Goal: Task Accomplishment & Management: Manage account settings

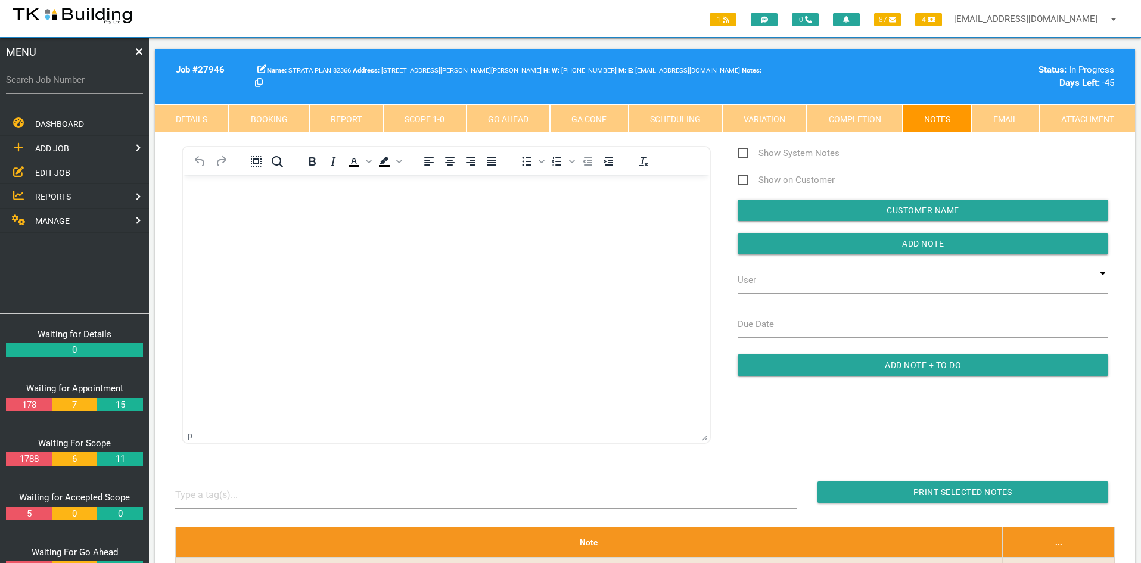
click at [50, 174] on span "EDIT JOB" at bounding box center [52, 172] width 35 height 10
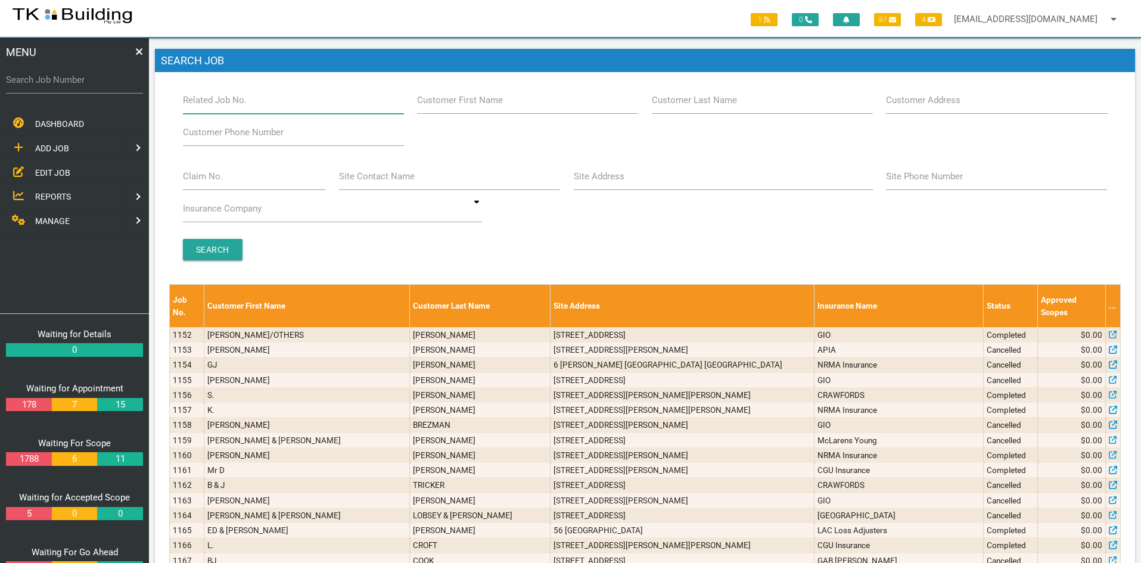
click at [266, 105] on input "Related Job No." at bounding box center [293, 99] width 221 height 27
type input "27641"
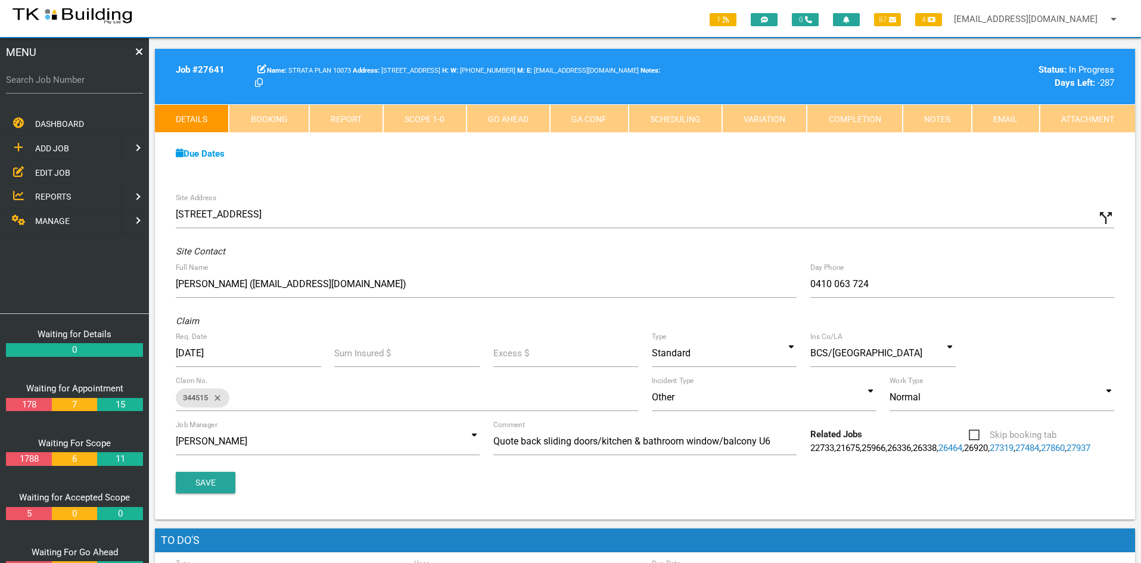
click at [626, 190] on div "Site Address [STREET_ADDRESS] call_split Custom Address Street [GEOGRAPHIC_DATA…" at bounding box center [645, 353] width 980 height 333
click at [933, 112] on link "Notes" at bounding box center [937, 118] width 69 height 29
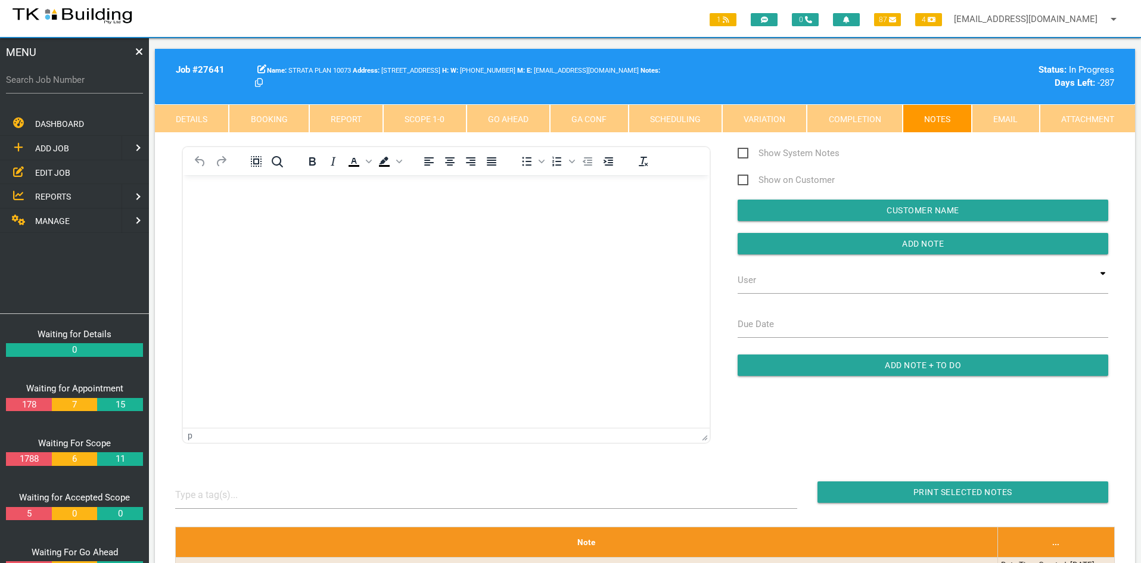
click at [456, 229] on html at bounding box center [446, 202] width 527 height 54
click at [44, 170] on span "EDIT JOB" at bounding box center [52, 172] width 35 height 10
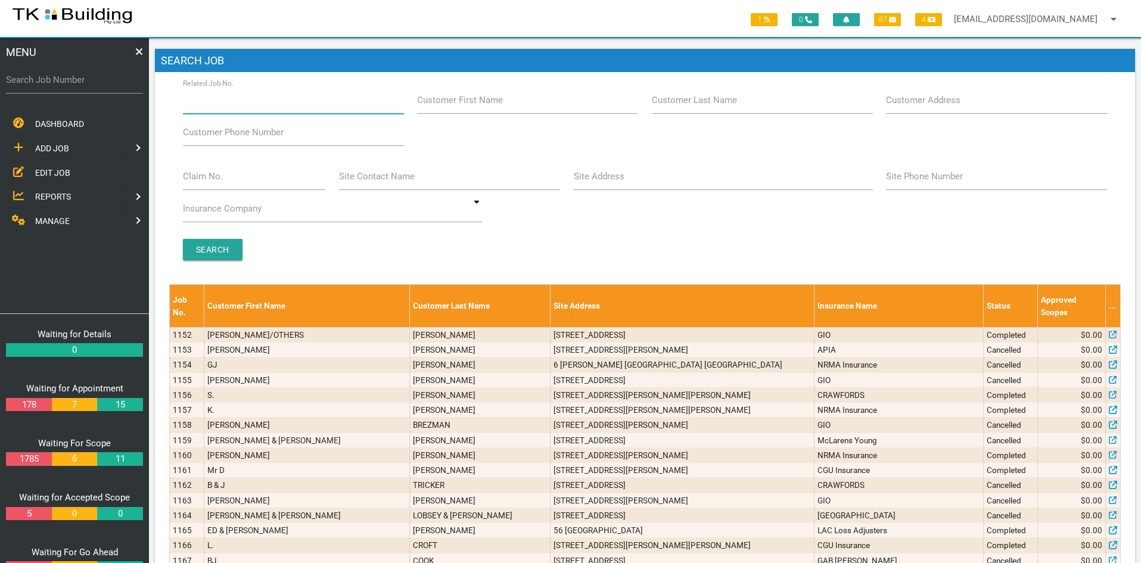
click at [250, 107] on input "Related Job No." at bounding box center [293, 99] width 221 height 27
type input "27954"
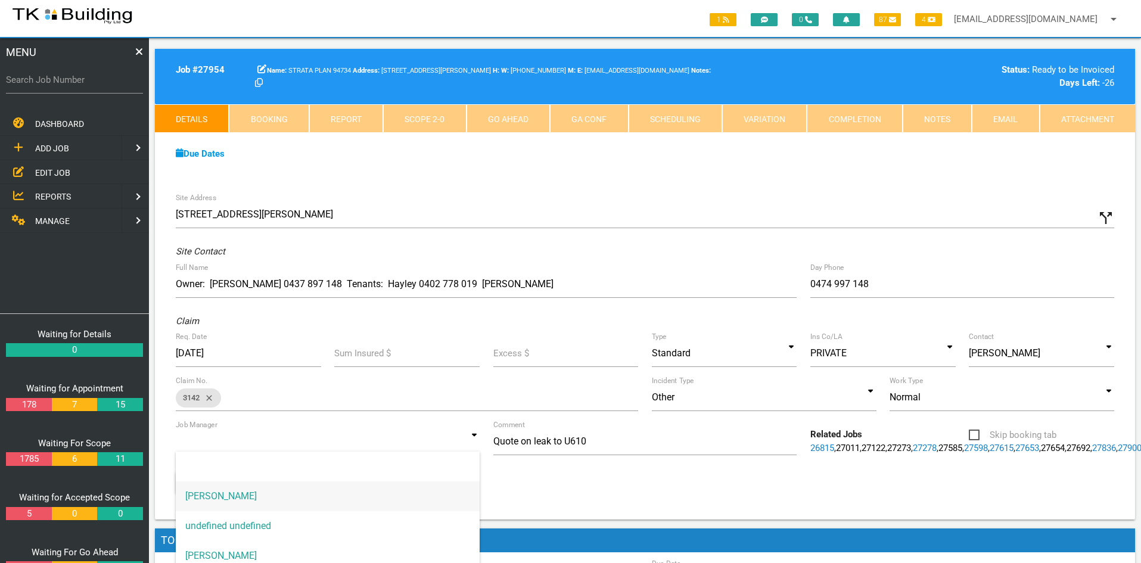
click at [468, 434] on input at bounding box center [328, 441] width 304 height 27
click at [266, 549] on span "[PERSON_NAME]" at bounding box center [328, 556] width 304 height 30
type input "[PERSON_NAME]"
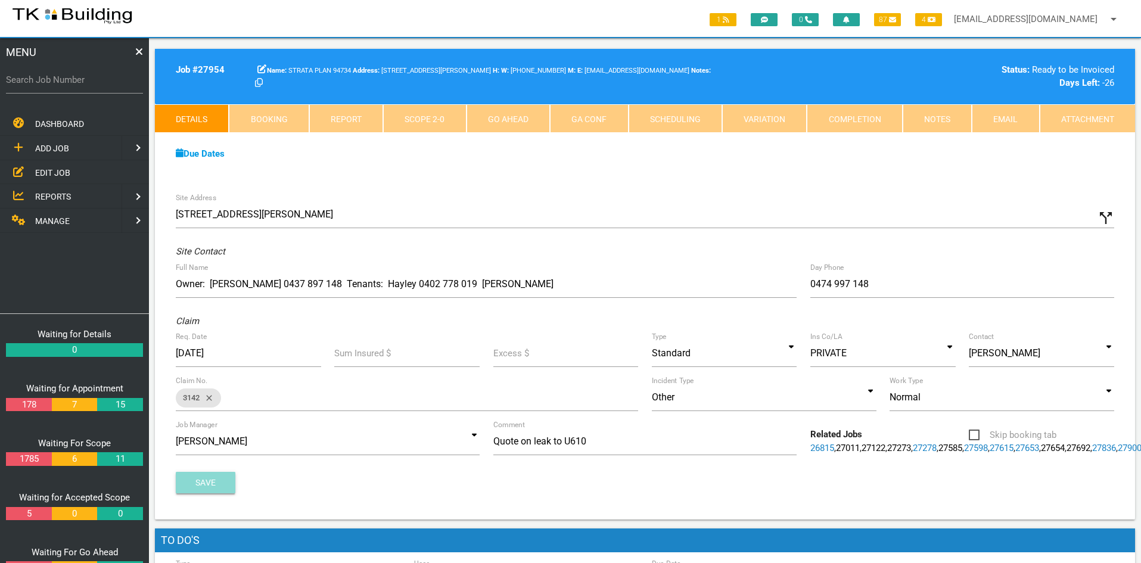
click at [205, 493] on button "Save" at bounding box center [206, 482] width 60 height 21
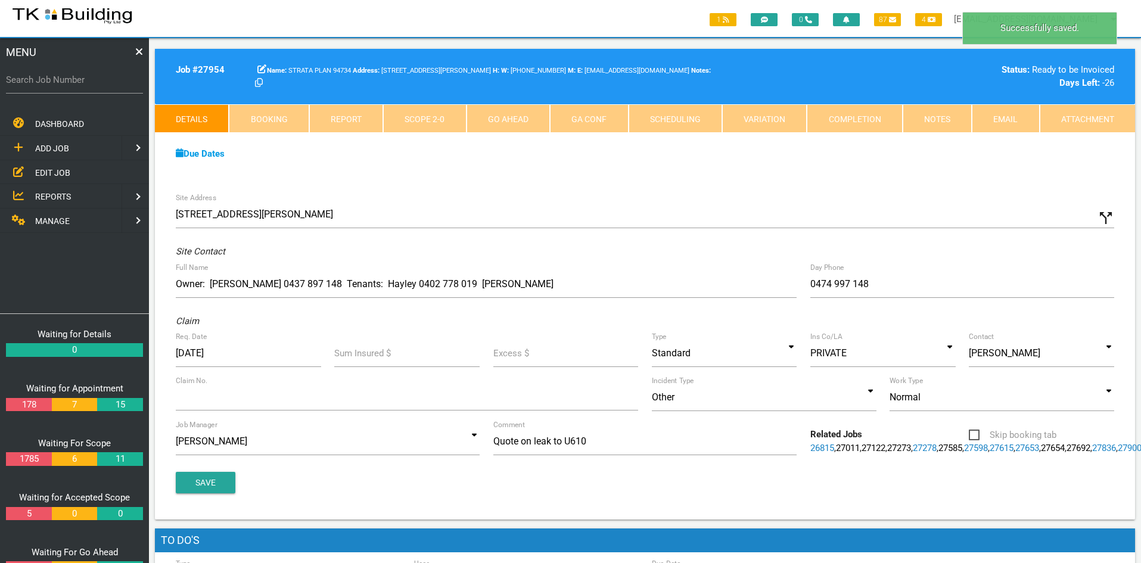
click at [715, 198] on div "Site Address [STREET_ADDRESS][PERSON_NAME] call_split Custom Address Street [GE…" at bounding box center [645, 353] width 980 height 333
click at [937, 116] on link "Notes" at bounding box center [937, 118] width 69 height 29
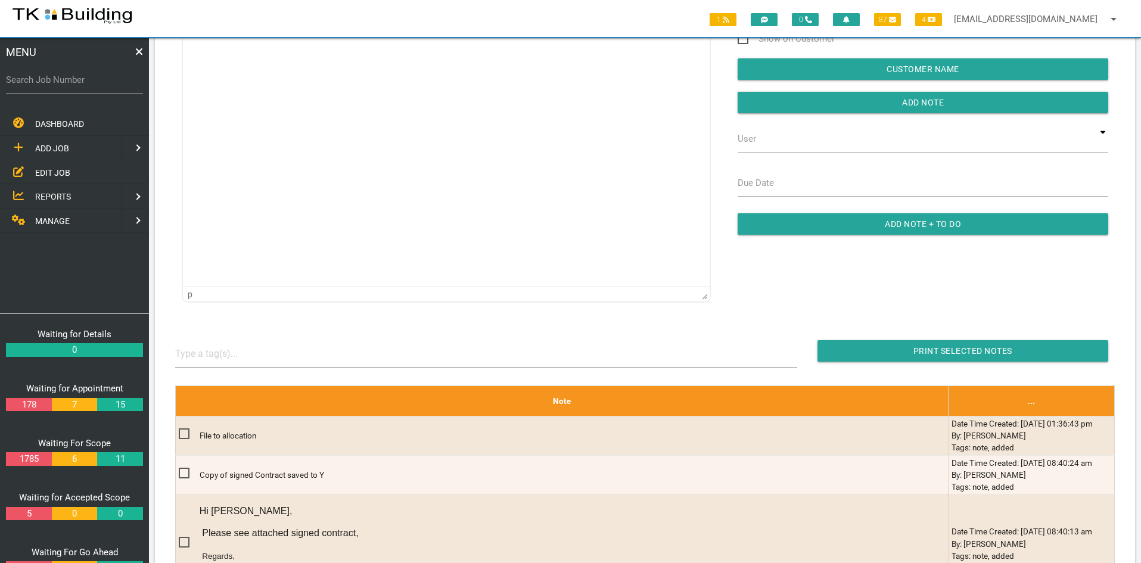
scroll to position [83, 0]
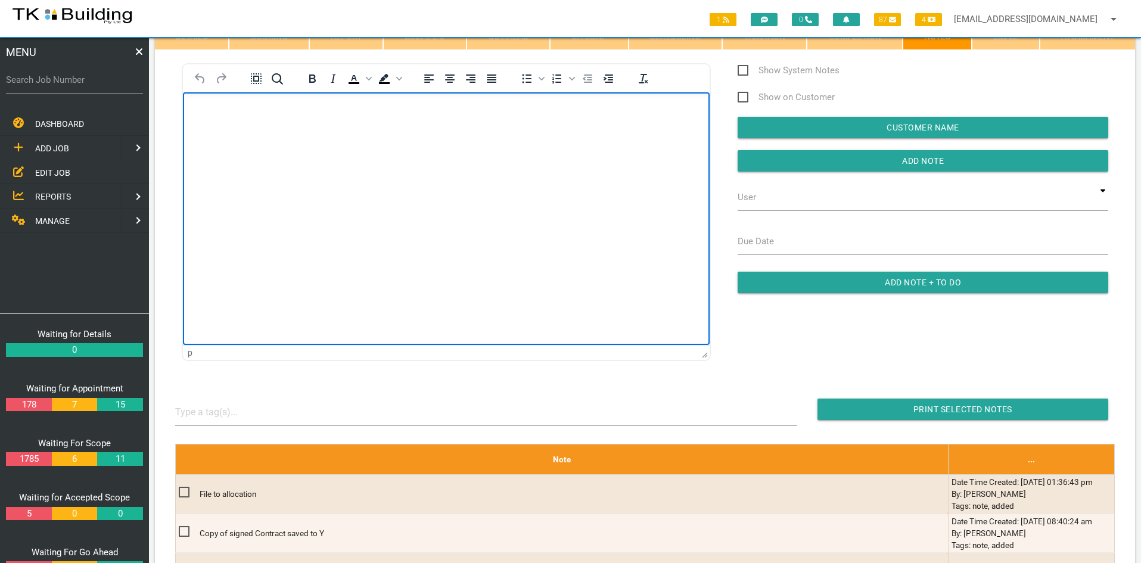
click at [405, 147] on html at bounding box center [446, 119] width 527 height 54
click at [409, 147] on html "[PERSON_NAME] is running this job" at bounding box center [446, 119] width 527 height 54
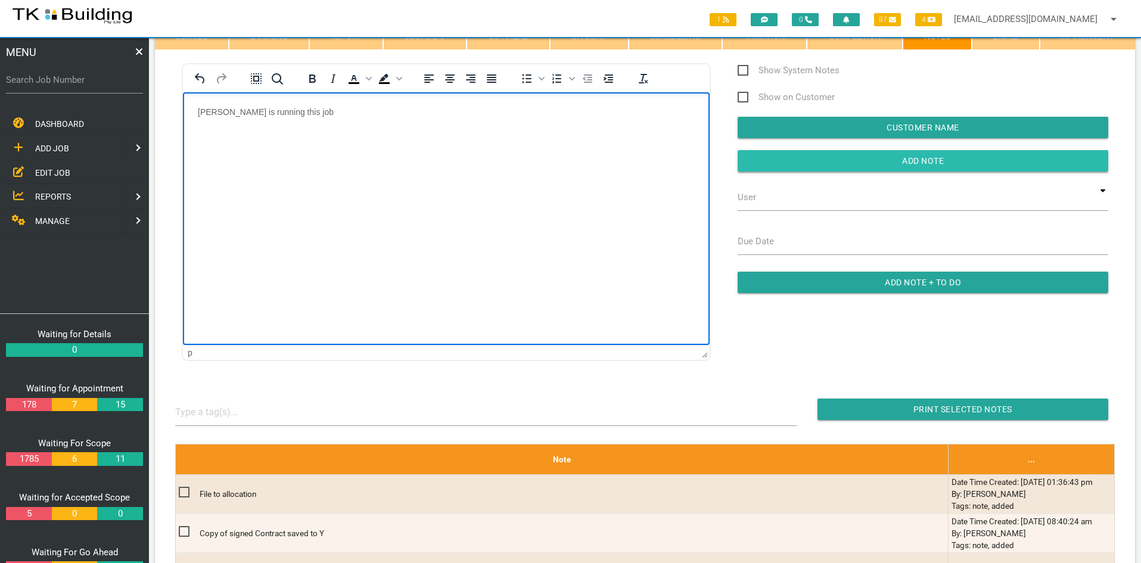
click at [918, 163] on input "Add Note" at bounding box center [923, 160] width 371 height 21
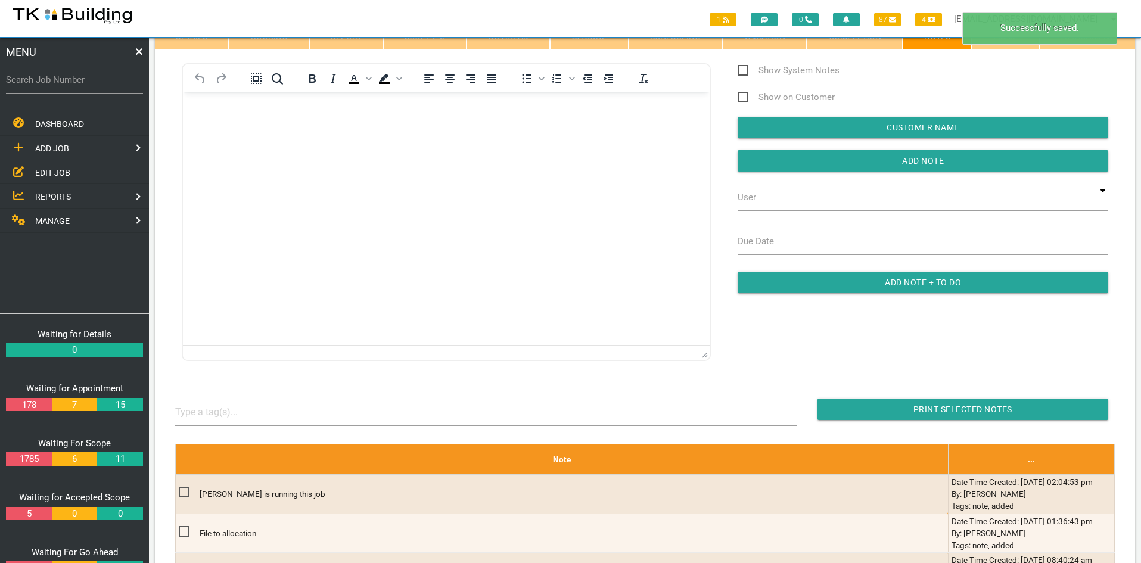
click at [566, 147] on html at bounding box center [446, 119] width 527 height 54
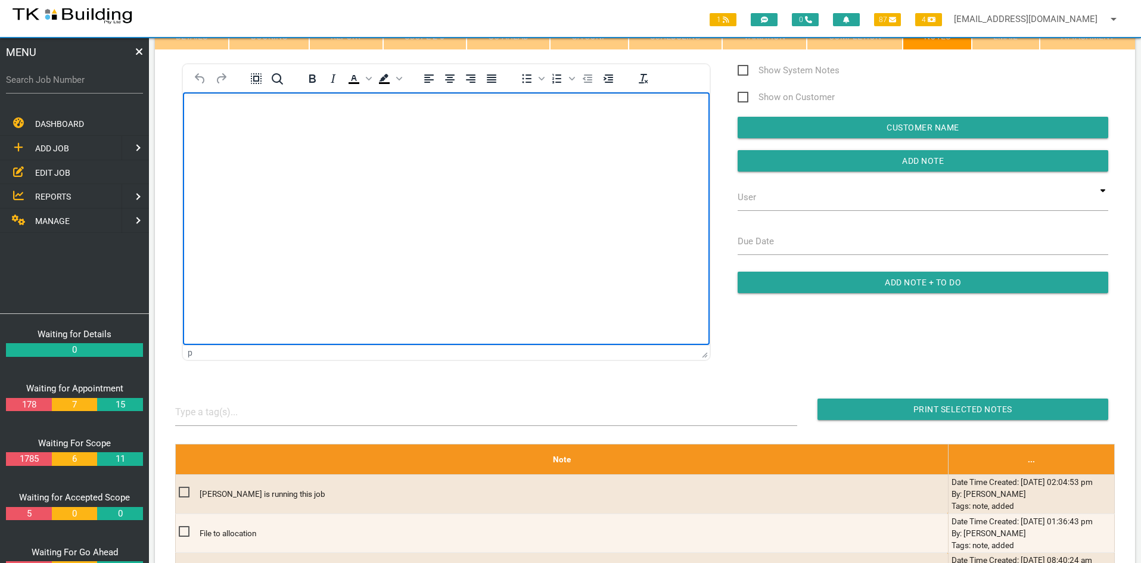
click at [393, 147] on html at bounding box center [446, 119] width 527 height 54
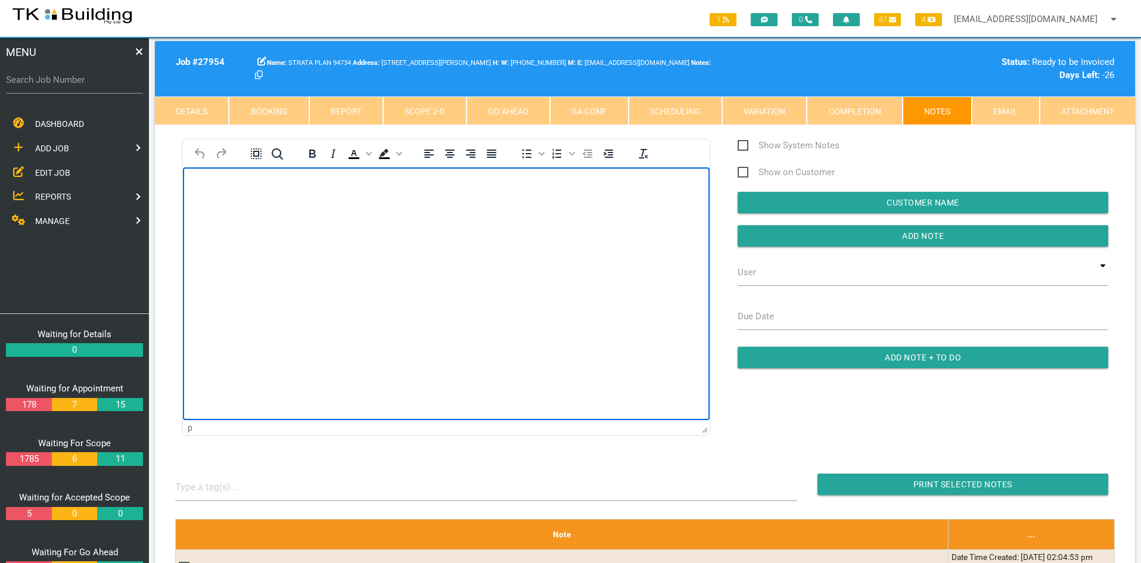
scroll to position [0, 0]
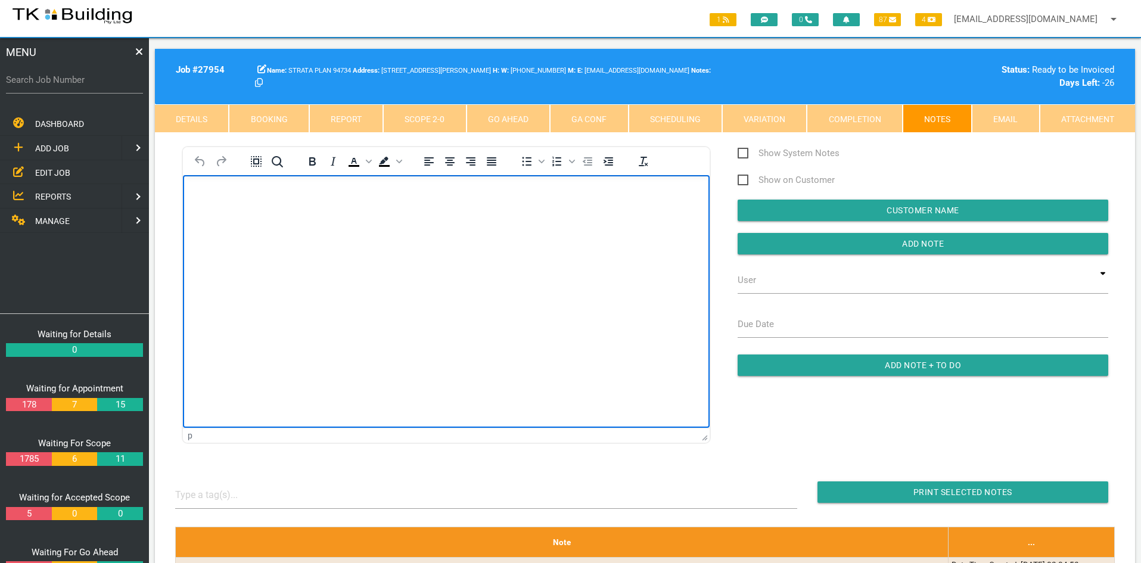
click at [341, 229] on html at bounding box center [446, 202] width 527 height 54
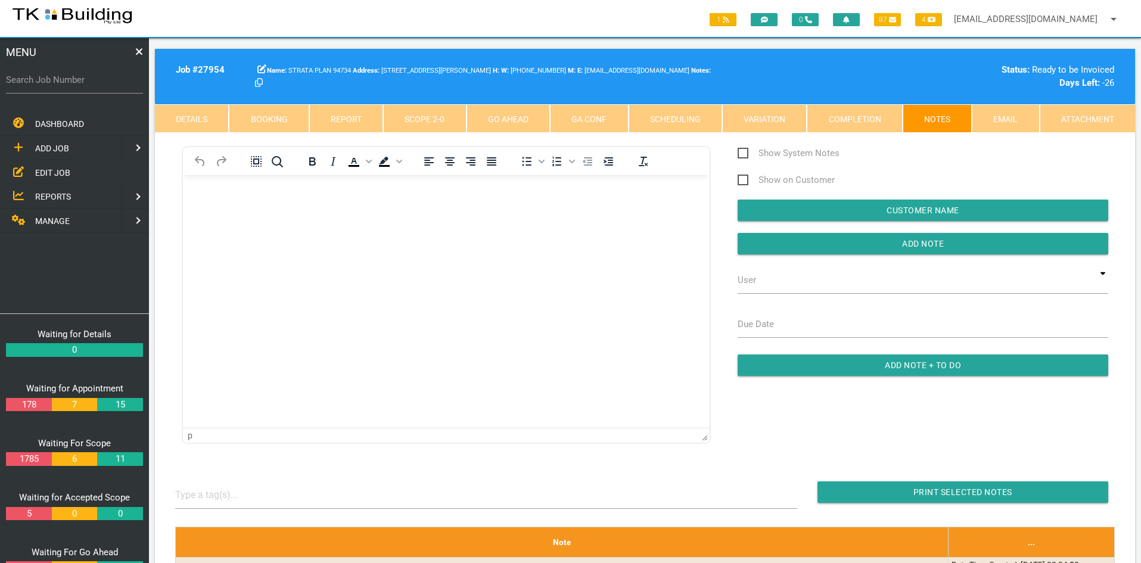
click at [430, 111] on link "Scope 2 - 0" at bounding box center [424, 118] width 83 height 29
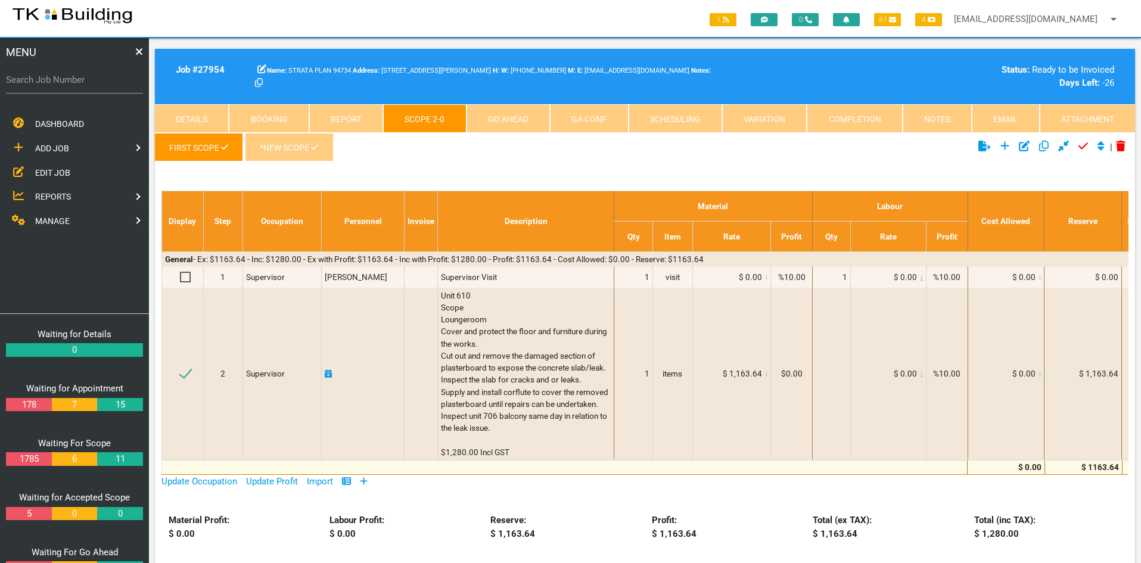
click at [284, 148] on link "*New Scope" at bounding box center [289, 147] width 88 height 29
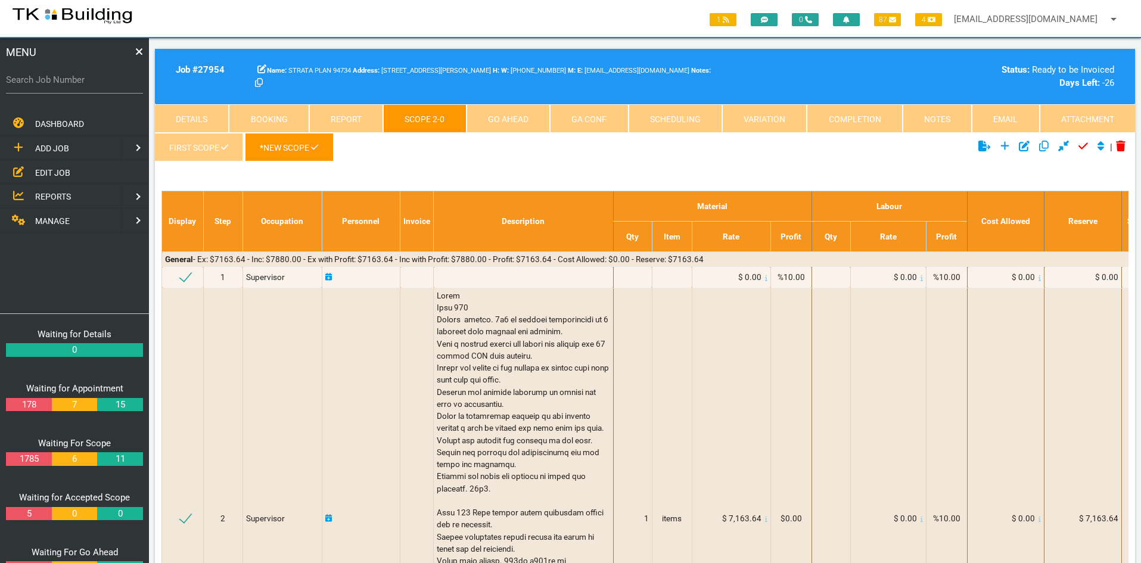
click at [542, 161] on ul "First Scope *New Scope" at bounding box center [482, 149] width 654 height 33
click at [603, 147] on ul "First Scope *New Scope" at bounding box center [482, 149] width 654 height 33
click at [566, 154] on ul "First Scope *New Scope" at bounding box center [482, 149] width 654 height 33
click at [52, 192] on span "REPORTS" at bounding box center [53, 197] width 36 height 10
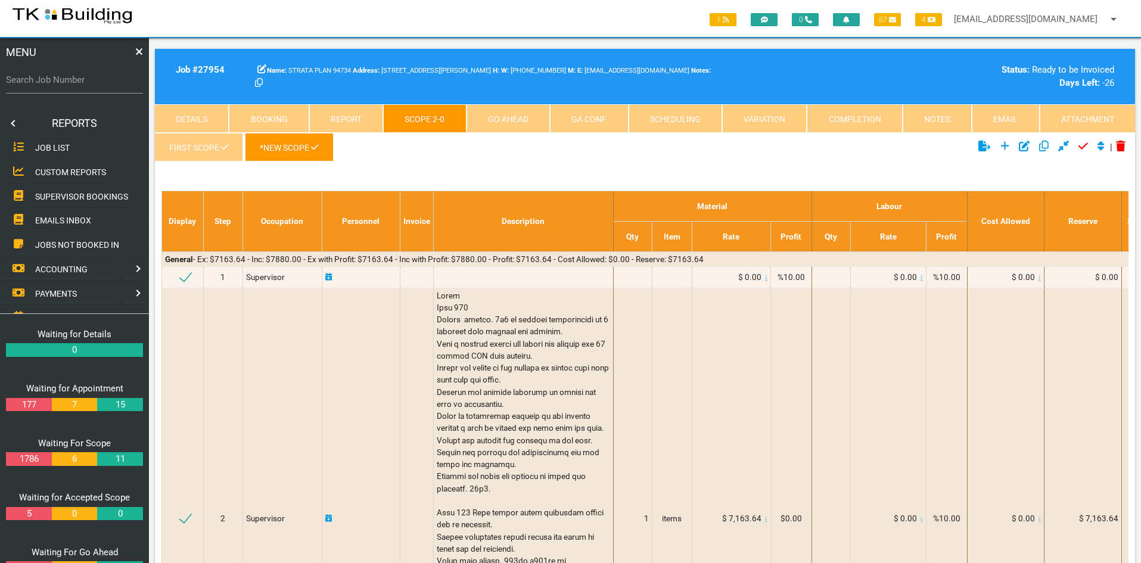
click at [61, 195] on span "SUPERVISOR BOOKINGS" at bounding box center [81, 196] width 93 height 10
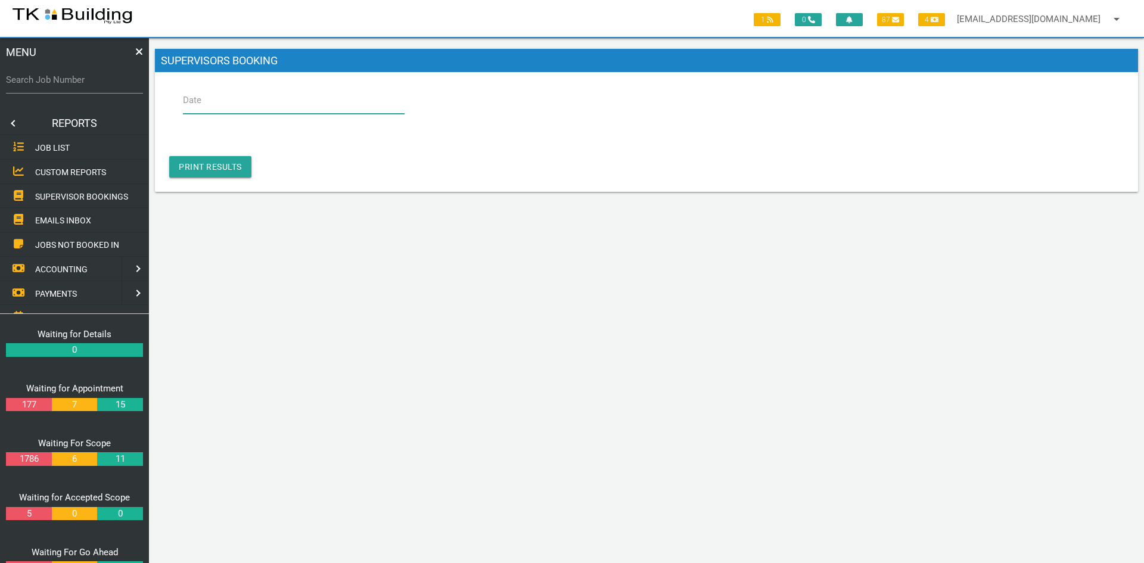
click at [235, 100] on input "Date" at bounding box center [294, 99] width 222 height 27
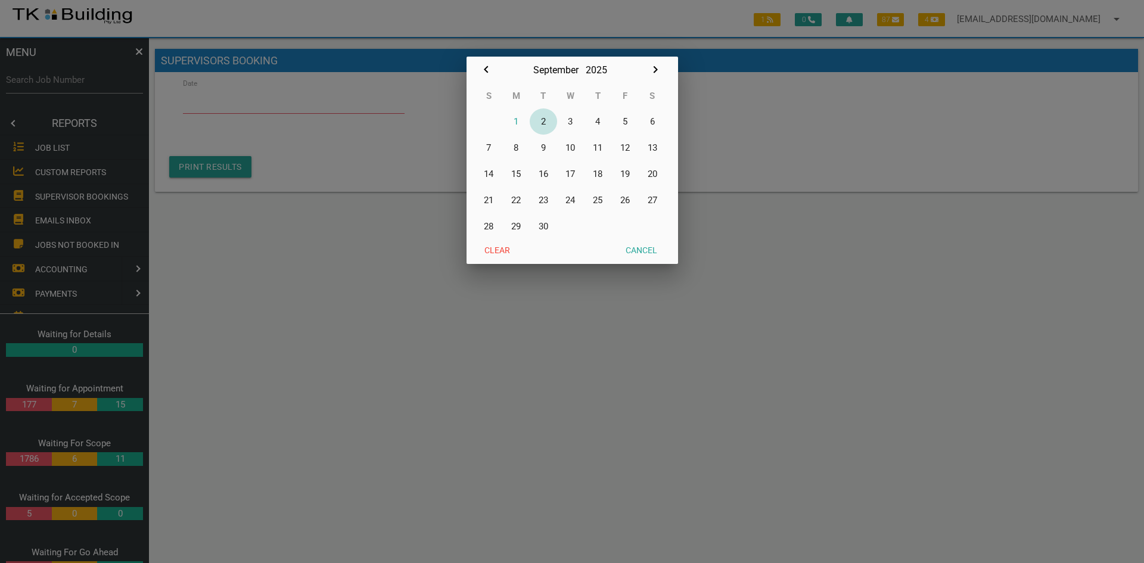
click at [542, 120] on button "2" at bounding box center [543, 121] width 27 height 26
type input "[DATE]"
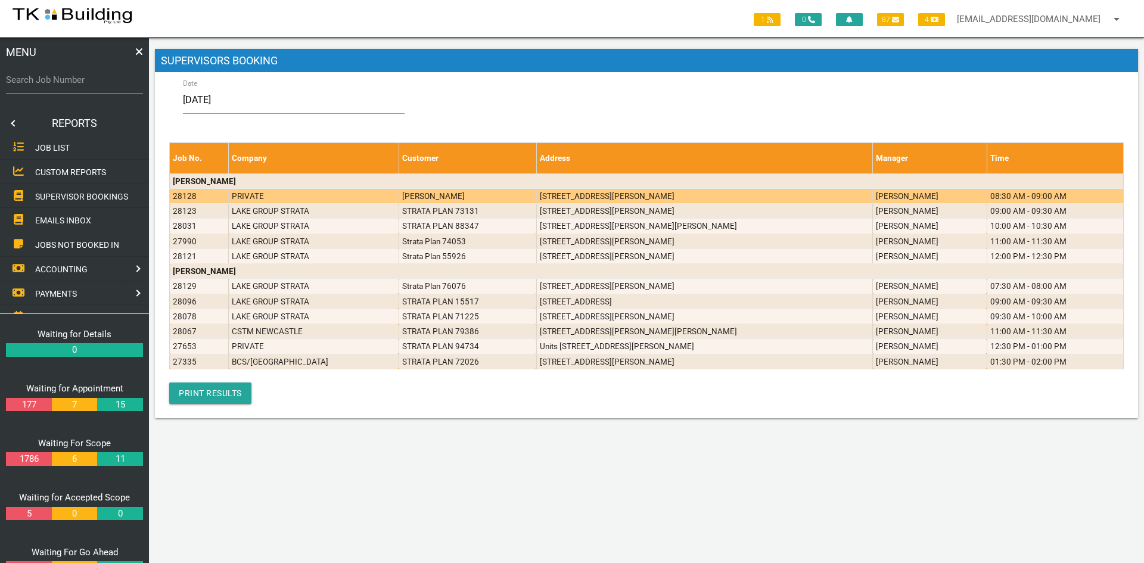
click at [616, 194] on td "[STREET_ADDRESS][PERSON_NAME]" at bounding box center [704, 195] width 336 height 15
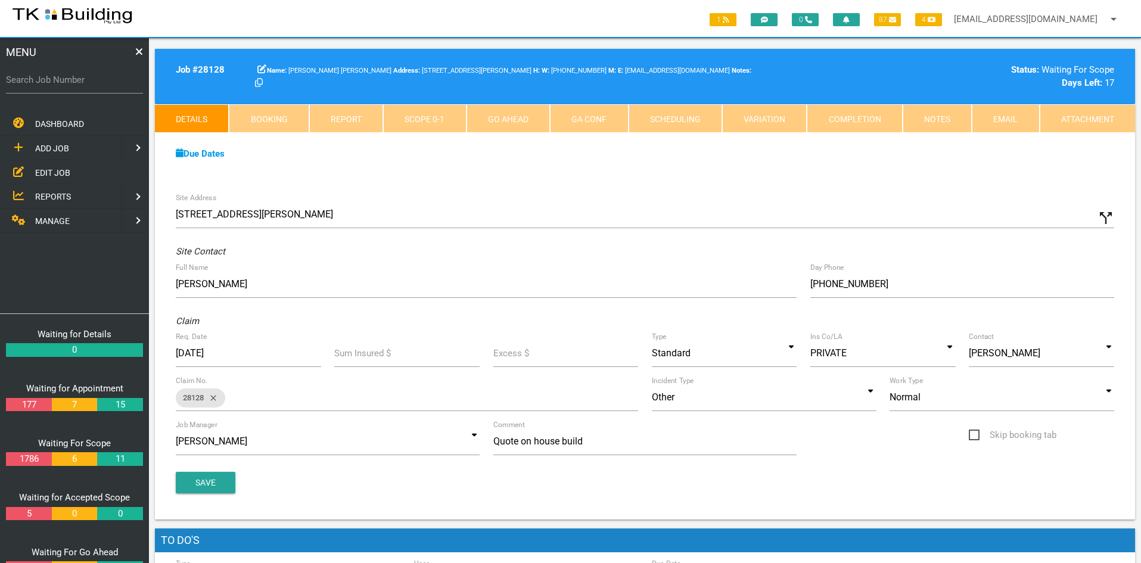
click at [932, 119] on link "Notes" at bounding box center [937, 118] width 69 height 29
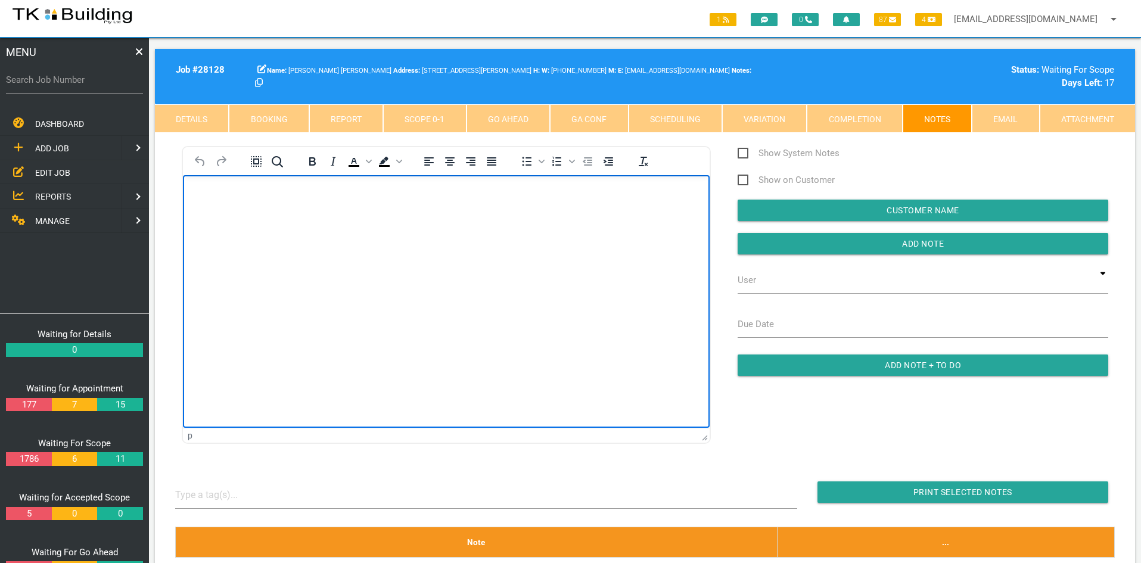
click at [499, 229] on html at bounding box center [446, 202] width 527 height 54
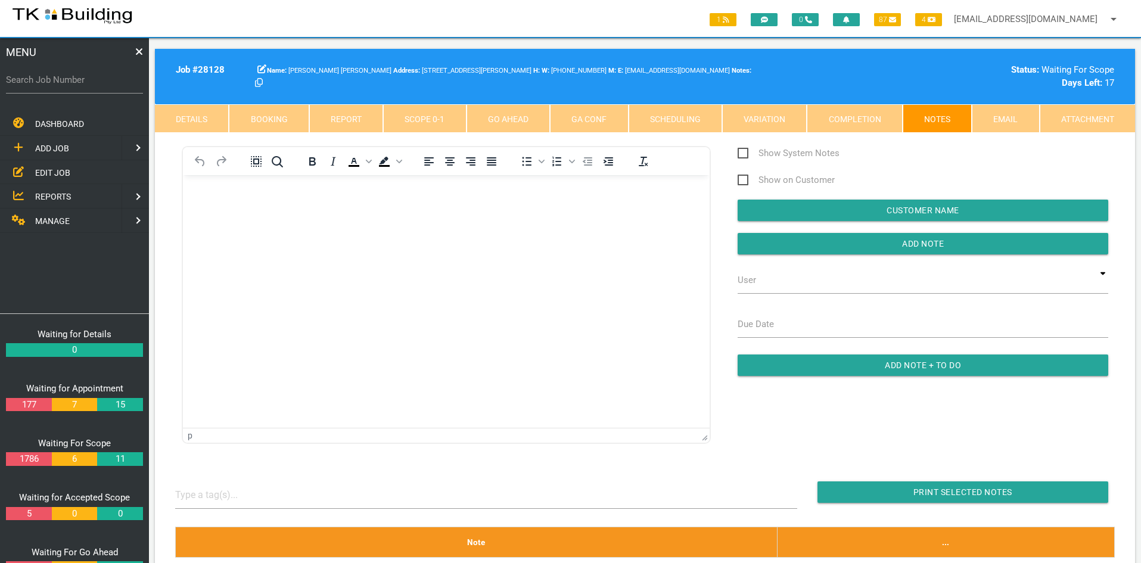
click at [49, 167] on span "EDIT JOB" at bounding box center [52, 172] width 35 height 10
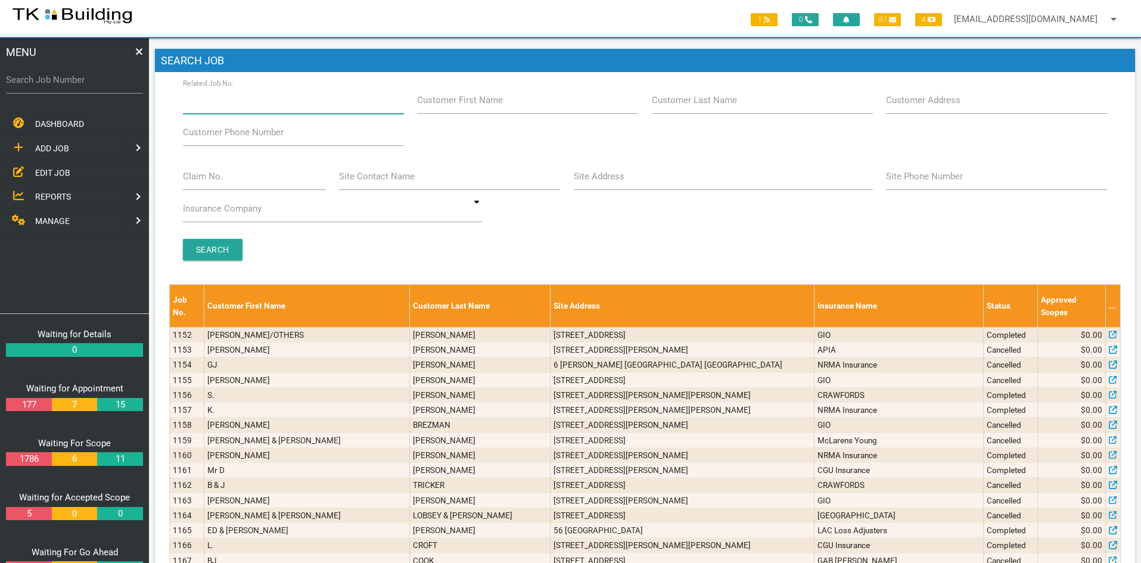
click at [285, 101] on input "Related Job No." at bounding box center [293, 99] width 221 height 27
type input "27953"
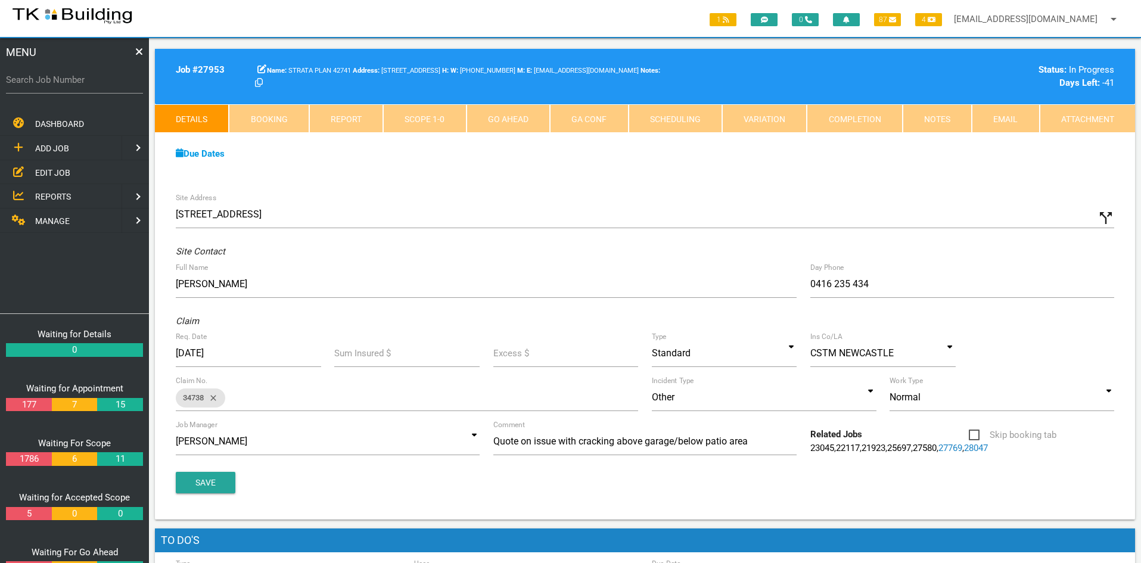
click at [533, 172] on div "Due Dates Waiting for Appointment From [DATE] To [DATE] Waiting For Scope From …" at bounding box center [645, 160] width 980 height 54
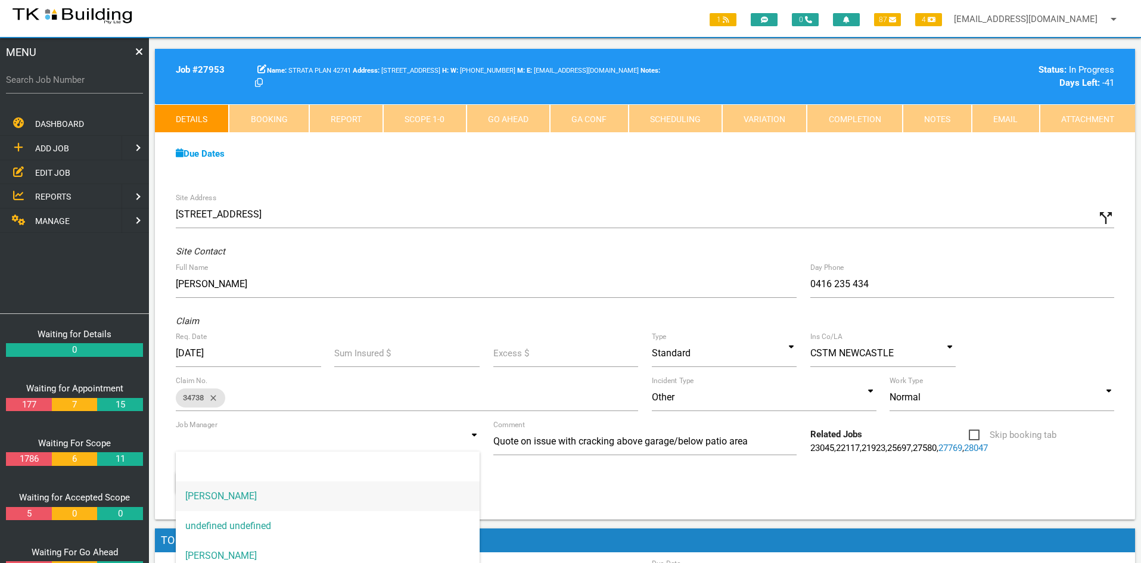
click at [441, 437] on input at bounding box center [328, 441] width 304 height 27
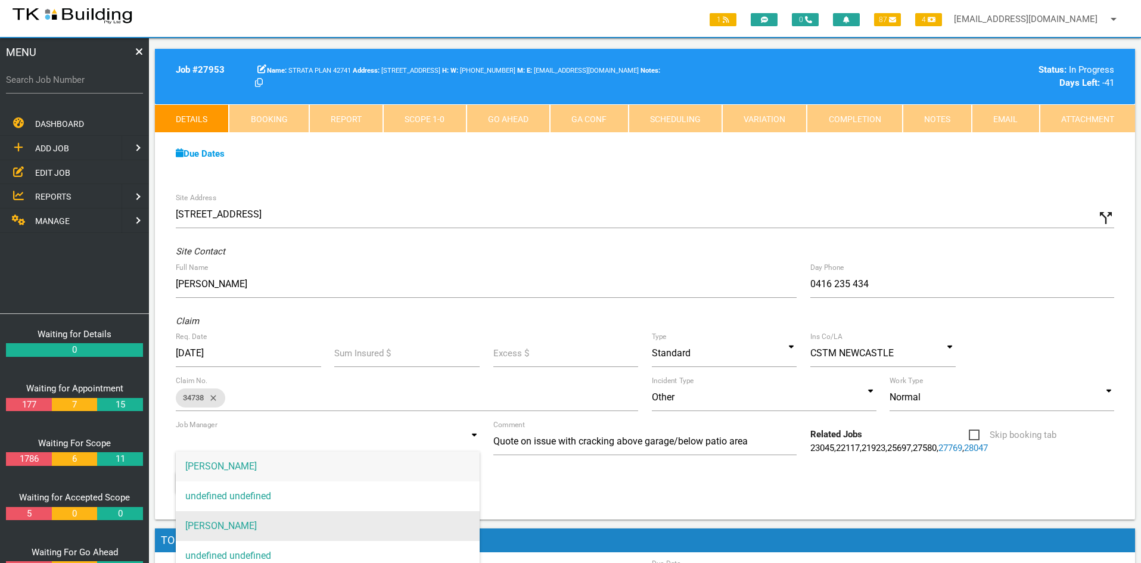
click at [263, 524] on span "[PERSON_NAME]" at bounding box center [328, 526] width 304 height 30
type input "[PERSON_NAME]"
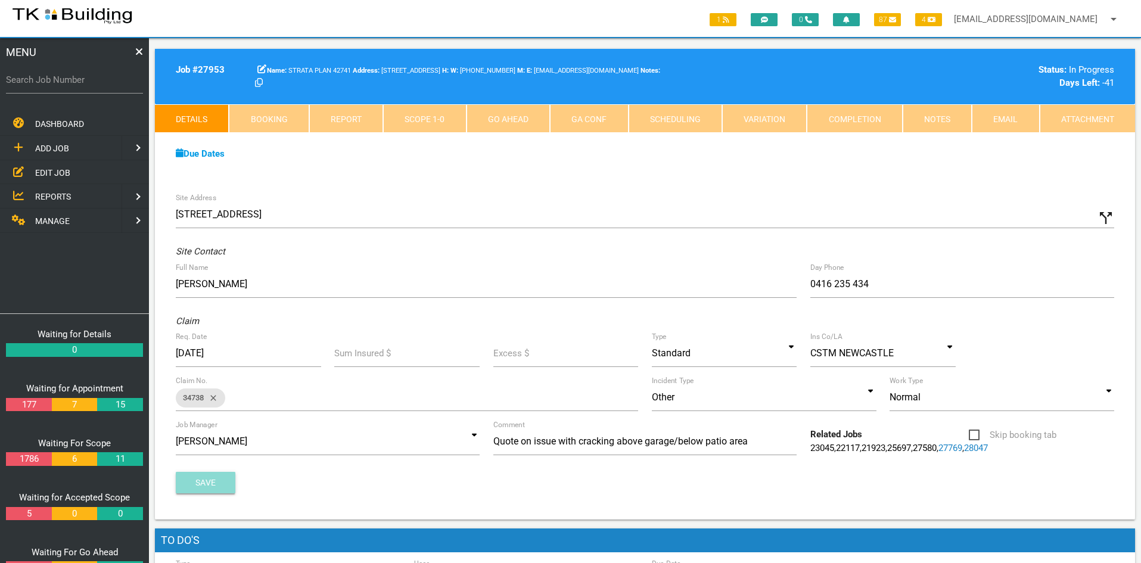
click at [210, 490] on button "Save" at bounding box center [206, 482] width 60 height 21
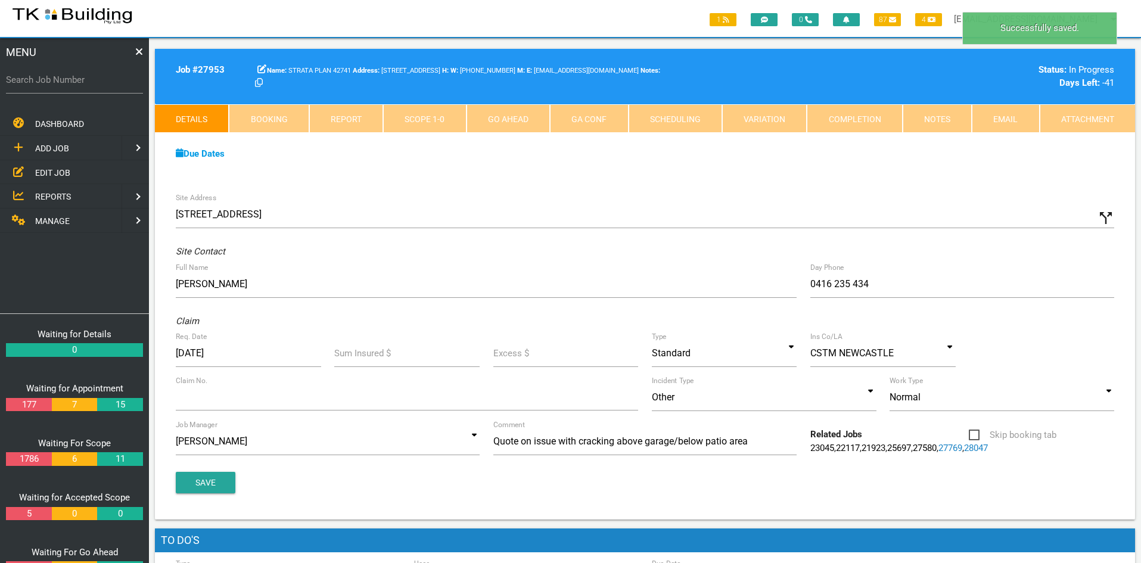
click at [703, 164] on div "Due Dates Waiting for Appointment From [DATE] To [DATE] Waiting For Scope From …" at bounding box center [645, 160] width 980 height 54
click at [939, 117] on link "Notes" at bounding box center [937, 118] width 69 height 29
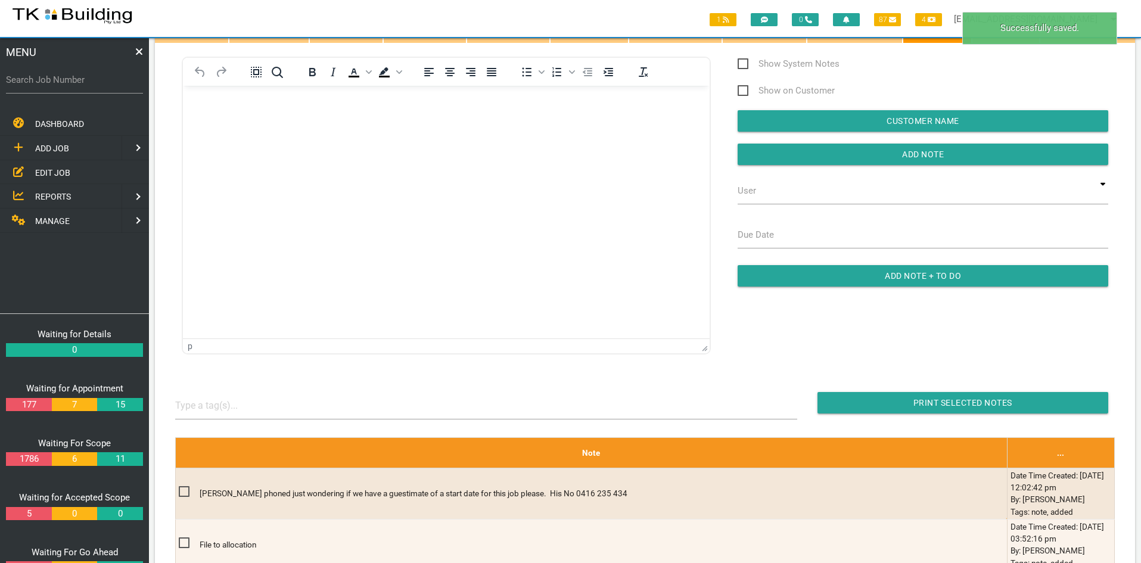
scroll to position [83, 0]
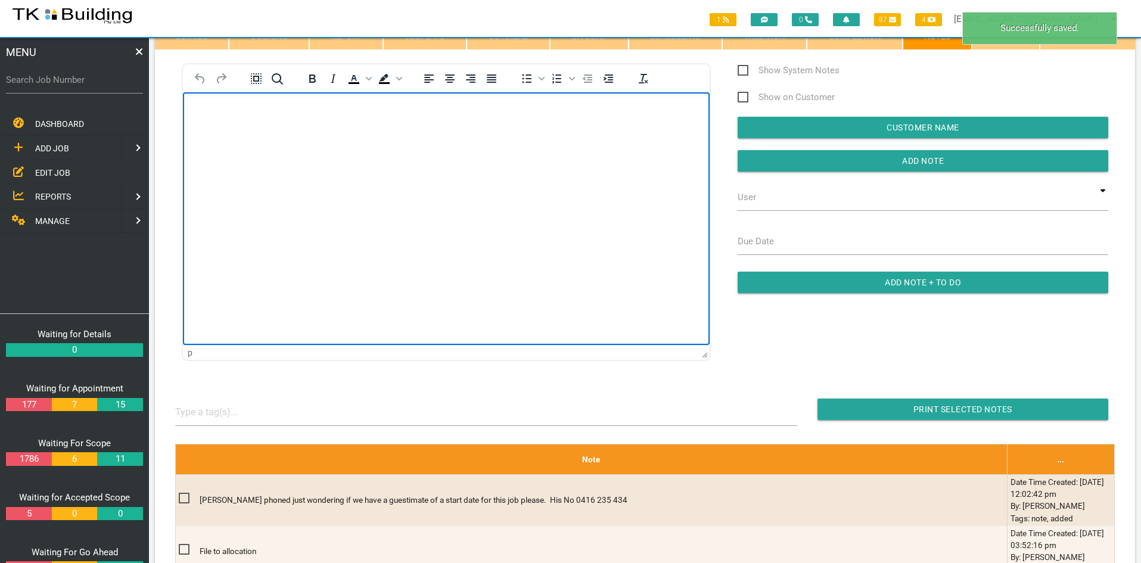
click at [456, 147] on html at bounding box center [446, 119] width 527 height 54
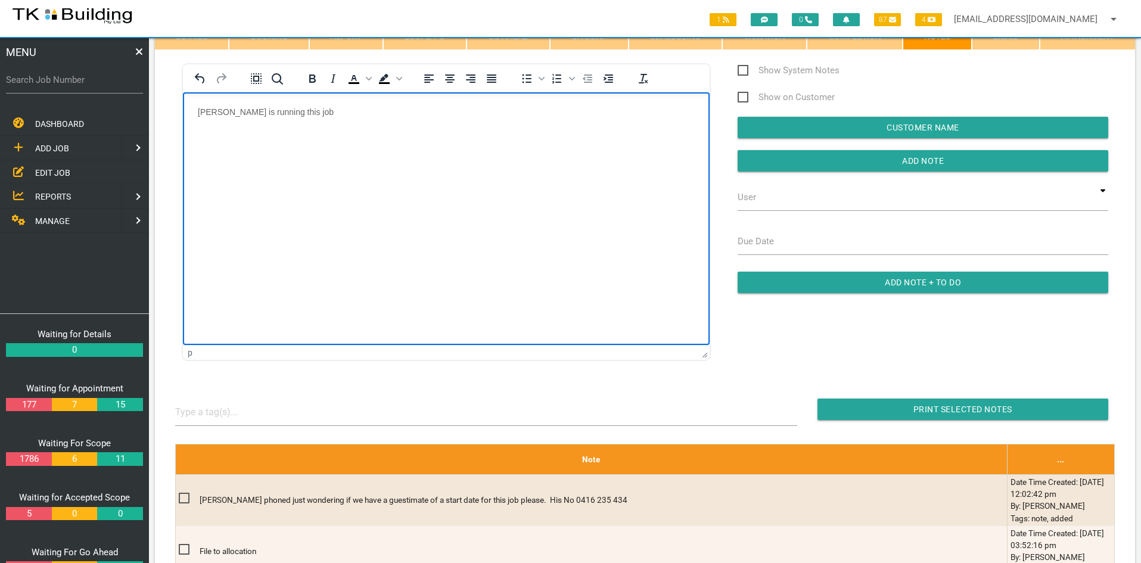
click at [419, 147] on html "[PERSON_NAME] is running this job" at bounding box center [446, 119] width 527 height 54
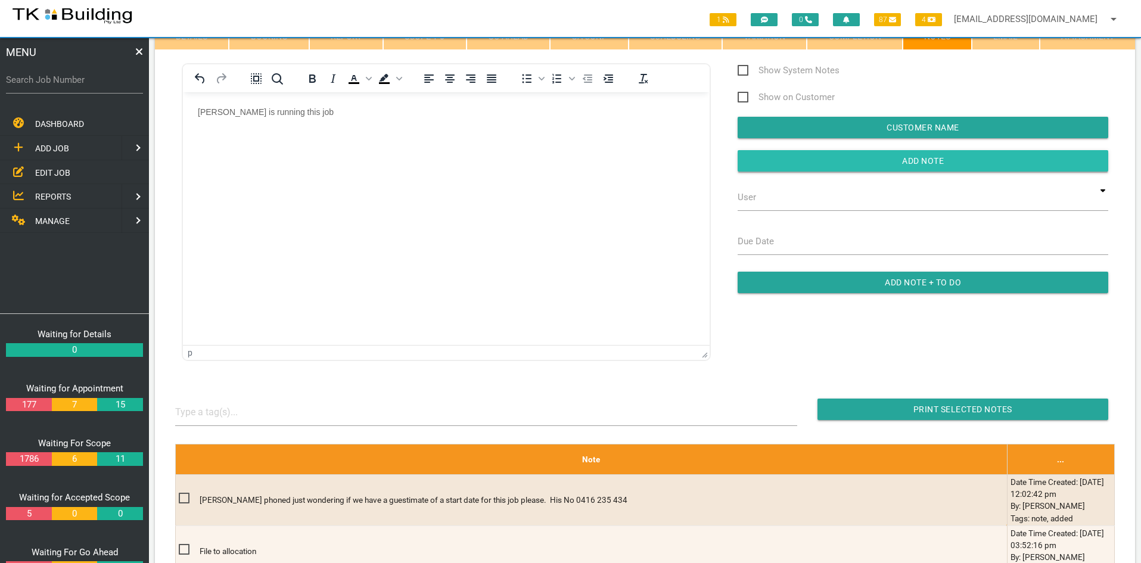
click at [907, 160] on input "button" at bounding box center [923, 160] width 371 height 21
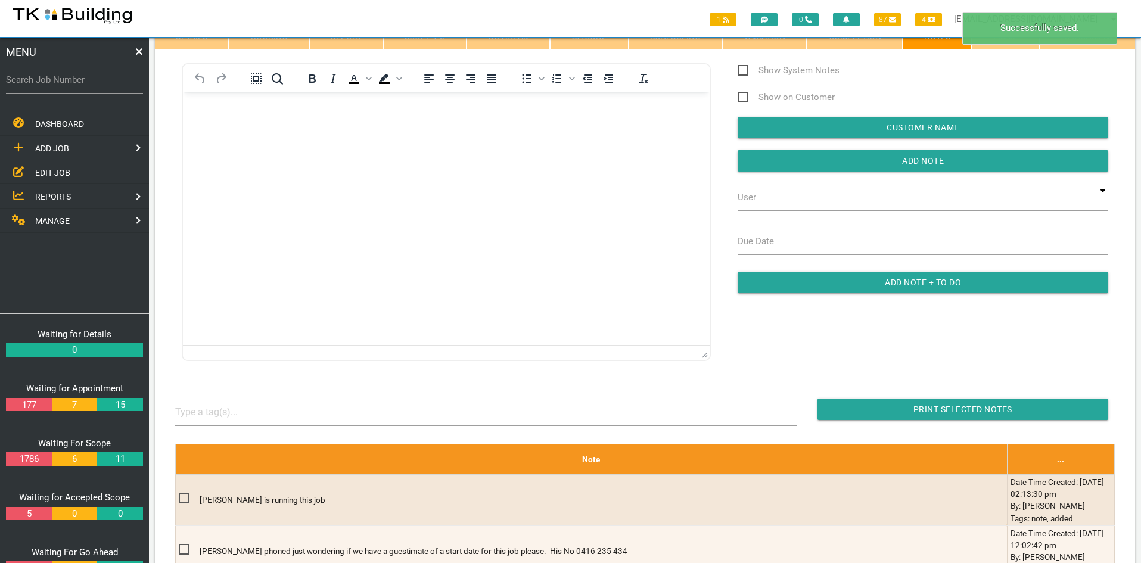
click at [531, 147] on html at bounding box center [446, 119] width 527 height 54
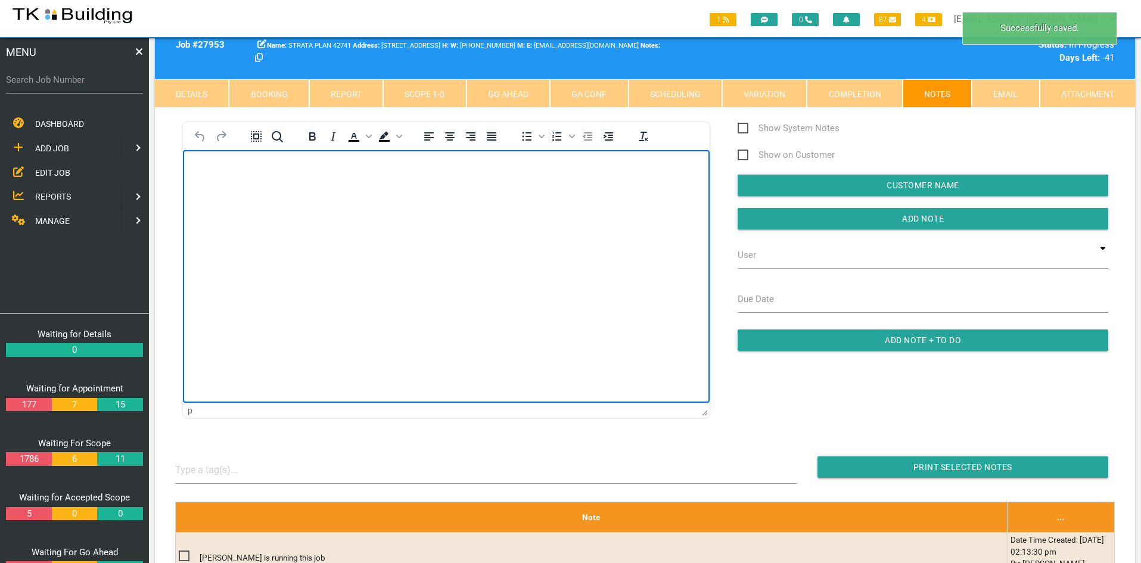
scroll to position [0, 0]
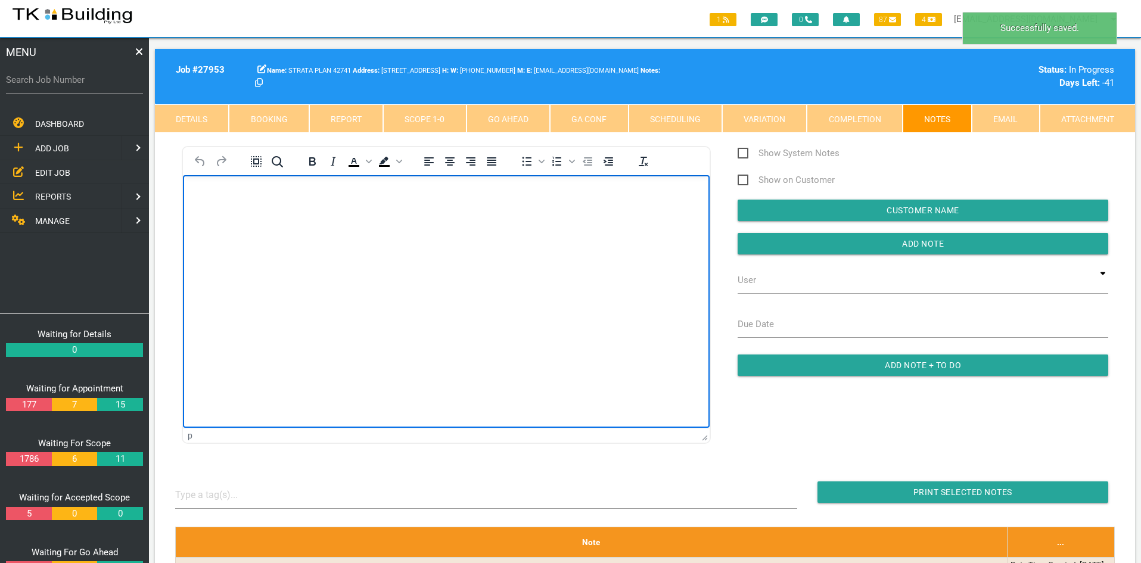
click at [453, 229] on html at bounding box center [446, 202] width 527 height 54
click at [422, 119] on link "Scope 1 - 0" at bounding box center [424, 118] width 83 height 29
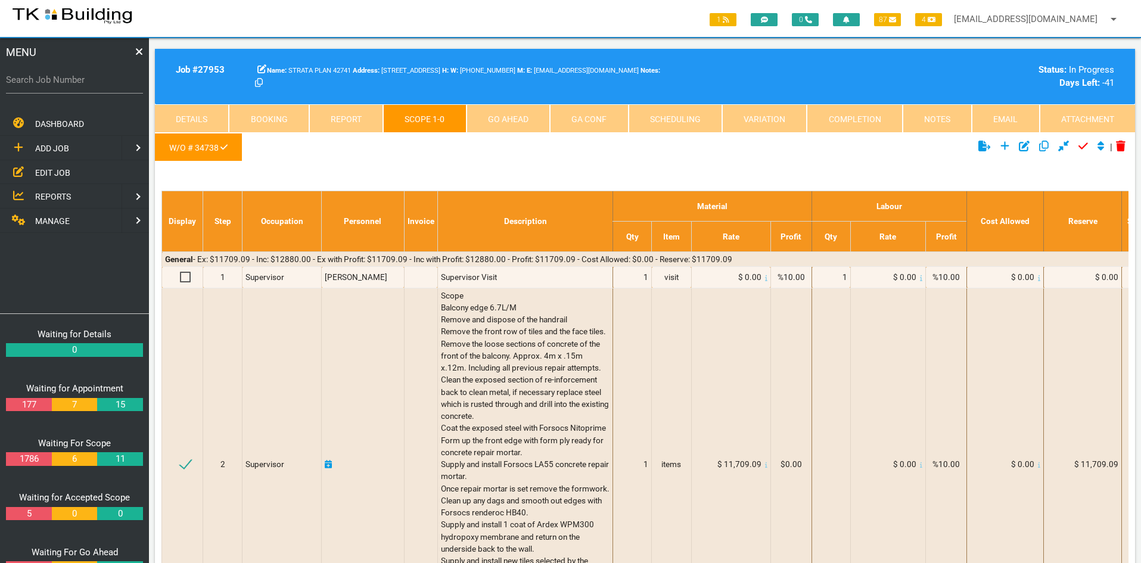
click at [554, 147] on ul "W/O # 34738" at bounding box center [482, 149] width 654 height 33
click at [609, 150] on ul "W/O # 34738" at bounding box center [482, 149] width 654 height 33
click at [605, 163] on ul "W/O # 34738" at bounding box center [482, 149] width 654 height 33
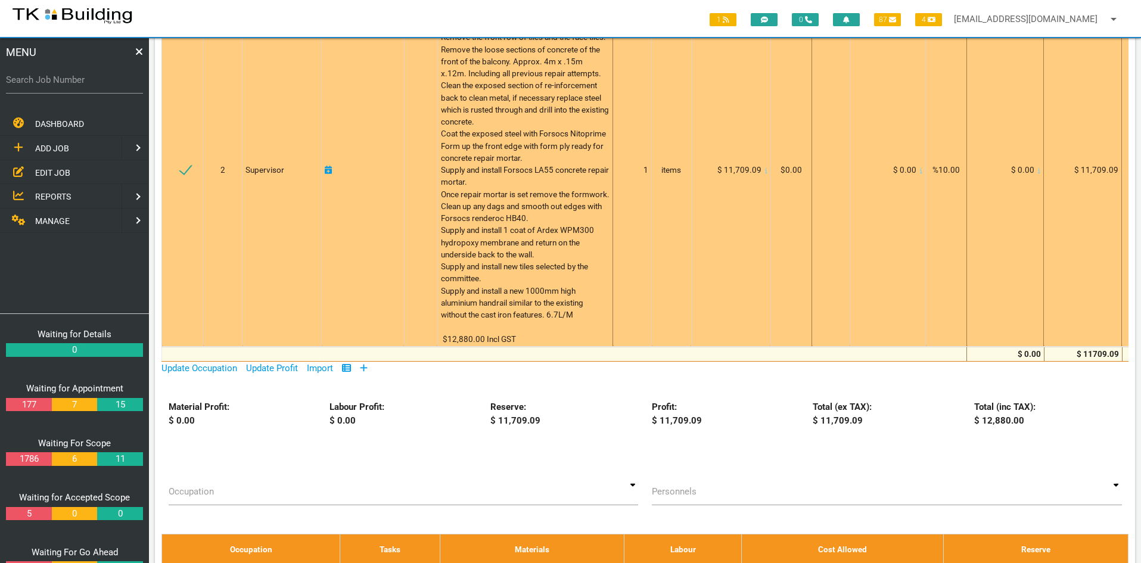
scroll to position [298, 0]
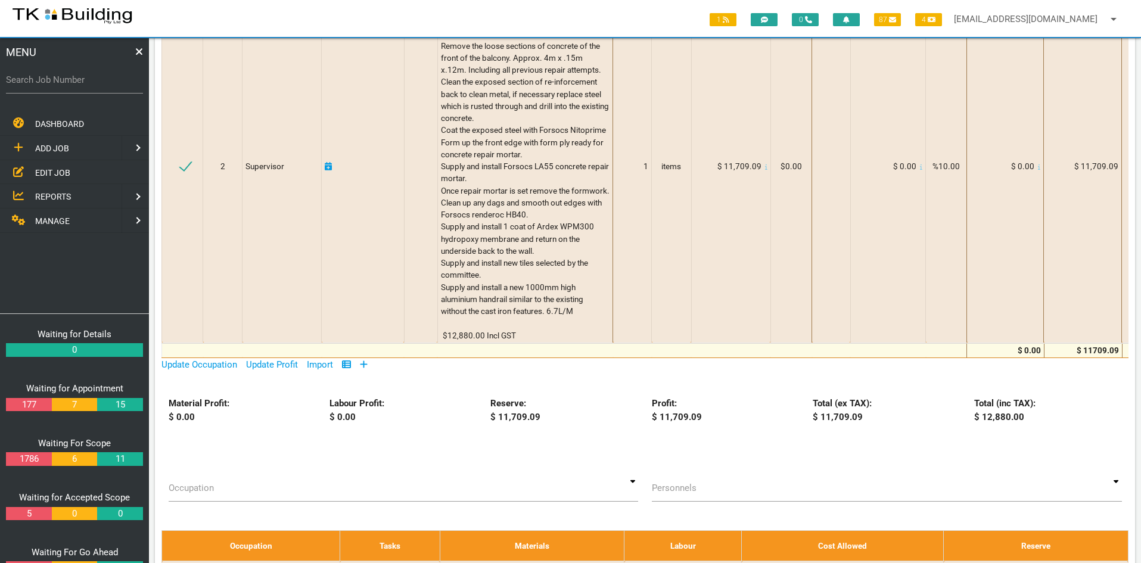
click at [378, 461] on div "Material Profit: $ 0.00 Labour Profit: $ 0.00 Reserve: $ 11,709.09 Profit: $ 11…" at bounding box center [645, 430] width 980 height 66
